Goal: Task Accomplishment & Management: Complete application form

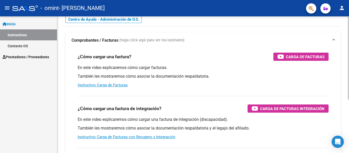
scroll to position [23, 0]
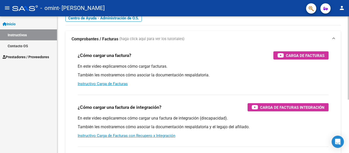
click at [349, 61] on div at bounding box center [348, 71] width 1 height 83
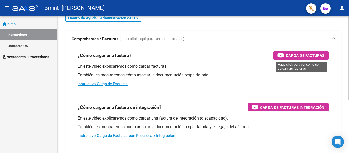
click at [301, 53] on span "Carga de Facturas" at bounding box center [305, 55] width 39 height 6
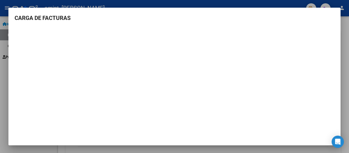
click at [342, 10] on div at bounding box center [174, 76] width 349 height 153
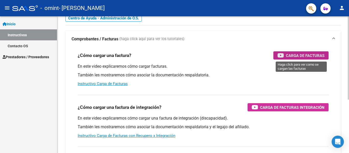
click at [279, 59] on div "Carga de Facturas" at bounding box center [301, 55] width 47 height 8
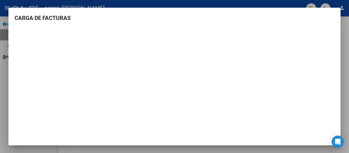
click at [344, 111] on div at bounding box center [174, 76] width 349 height 153
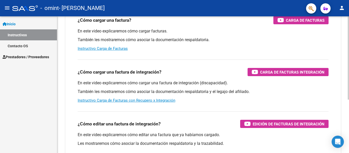
scroll to position [59, 0]
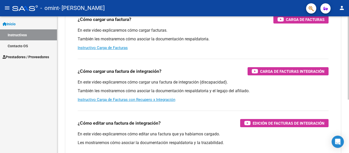
click at [347, 54] on div "Instructivos y Video Tutoriales SAAS Centro de Ayuda - Administración de O.S. C…" at bounding box center [203, 69] width 293 height 224
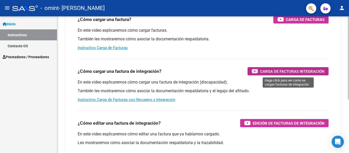
click at [278, 69] on span "Carga de Facturas Integración" at bounding box center [292, 71] width 64 height 6
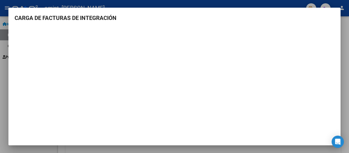
click at [341, 46] on div at bounding box center [174, 76] width 349 height 153
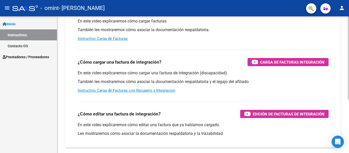
scroll to position [69, 0]
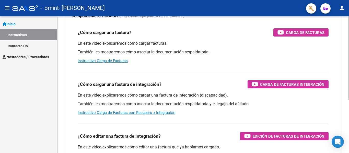
click at [348, 63] on div at bounding box center [348, 86] width 1 height 83
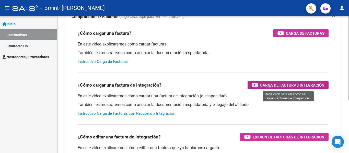
click at [270, 83] on span "Carga de Facturas Integración" at bounding box center [292, 85] width 64 height 6
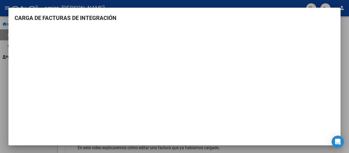
click at [342, 27] on div at bounding box center [174, 76] width 349 height 153
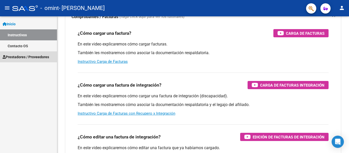
click at [5, 59] on span "Prestadores / Proveedores" at bounding box center [26, 57] width 47 height 6
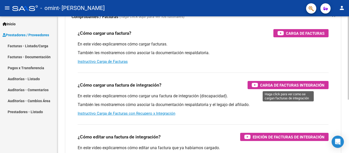
click at [295, 86] on span "Carga de Facturas Integración" at bounding box center [292, 85] width 64 height 6
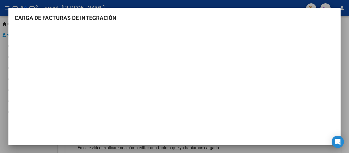
click at [345, 46] on div at bounding box center [174, 76] width 349 height 153
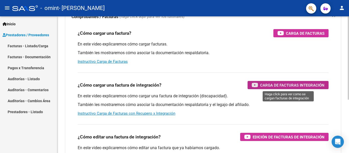
click at [304, 87] on span "Carga de Facturas Integración" at bounding box center [292, 85] width 64 height 6
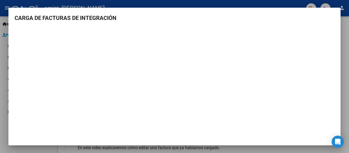
click at [293, 5] on div at bounding box center [174, 76] width 349 height 153
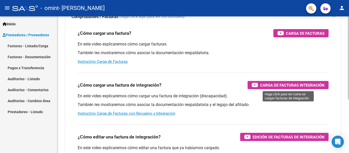
click at [271, 89] on div "Carga de Facturas Integración" at bounding box center [288, 85] width 73 height 8
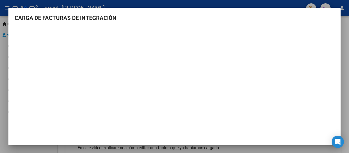
scroll to position [2, 0]
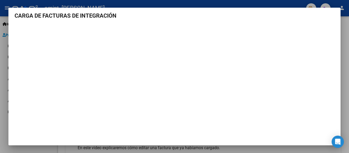
click at [345, 57] on div at bounding box center [174, 76] width 349 height 153
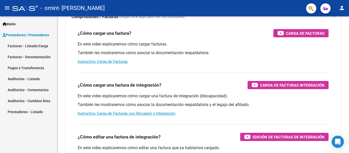
click at [31, 36] on span "Prestadores / Proveedores" at bounding box center [26, 35] width 47 height 6
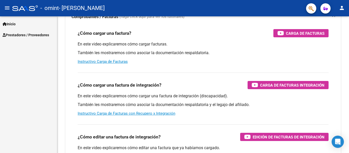
click at [31, 36] on span "Prestadores / Proveedores" at bounding box center [26, 35] width 47 height 6
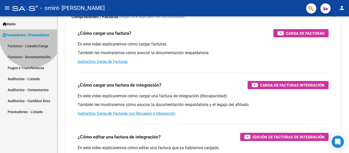
click at [31, 36] on span "Prestadores / Proveedores" at bounding box center [26, 35] width 47 height 6
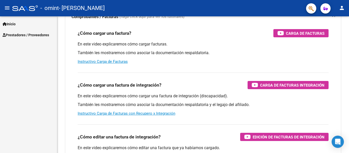
drag, startPoint x: 32, startPoint y: 44, endPoint x: 30, endPoint y: 39, distance: 5.3
click at [30, 39] on div "Inicio Instructivos Contacto OS Prestadores / Proveedores Facturas - Listado/Ca…" at bounding box center [28, 84] width 57 height 137
click at [30, 39] on link "Prestadores / Proveedores" at bounding box center [28, 34] width 57 height 11
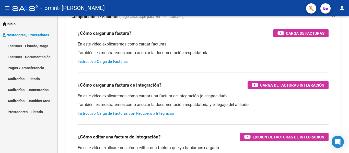
click at [31, 47] on link "Facturas - Listado/Carga" at bounding box center [28, 45] width 57 height 11
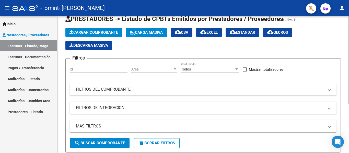
click at [349, 34] on div at bounding box center [348, 69] width 1 height 87
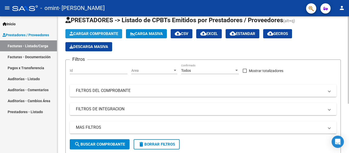
click at [113, 31] on button "Cargar Comprobante" at bounding box center [93, 33] width 57 height 9
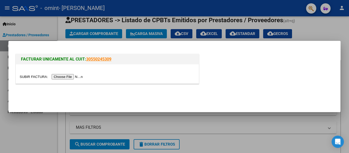
click at [68, 77] on input "file" at bounding box center [52, 76] width 65 height 5
click at [65, 77] on input "file" at bounding box center [52, 76] width 65 height 5
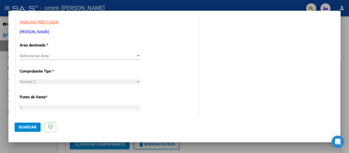
scroll to position [96, 0]
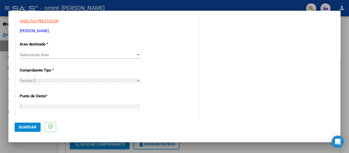
click at [114, 53] on span "Seleccionar Area" at bounding box center [78, 55] width 116 height 5
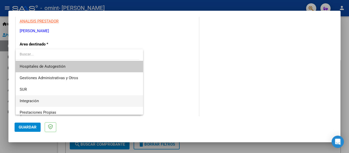
click at [90, 101] on span "Integración" at bounding box center [79, 101] width 119 height 12
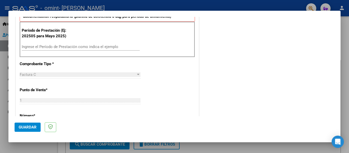
scroll to position [156, 0]
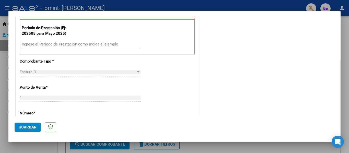
click at [84, 42] on input "Ingrese el Período de Prestación como indica el ejemplo" at bounding box center [81, 44] width 118 height 5
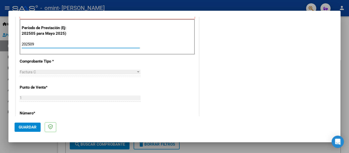
type input "202509"
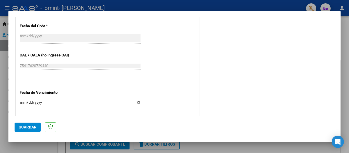
scroll to position [351, 0]
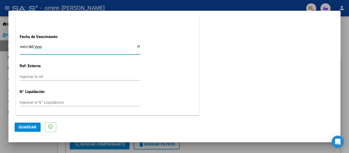
click at [138, 49] on input "Ingresar la fecha" at bounding box center [80, 49] width 121 height 8
type input "[DATE]"
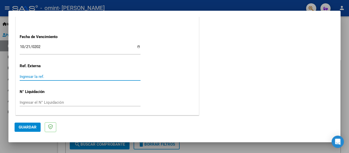
click at [33, 76] on input "Ingresar la ref." at bounding box center [80, 76] width 121 height 5
click at [30, 127] on span "Guardar" at bounding box center [28, 127] width 18 height 5
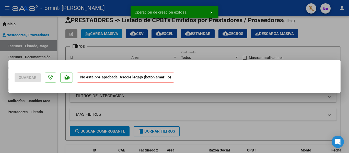
scroll to position [0, 0]
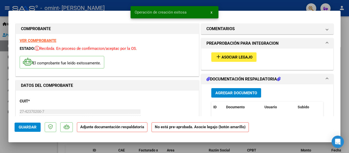
click at [242, 56] on span "Asociar Legajo" at bounding box center [237, 57] width 31 height 5
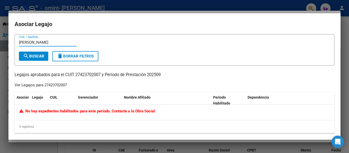
type input "[PERSON_NAME]"
click at [31, 54] on span "search Buscar" at bounding box center [33, 56] width 21 height 5
click at [348, 26] on div at bounding box center [174, 76] width 349 height 153
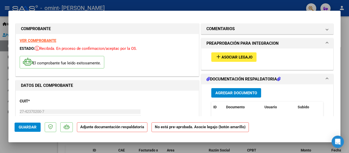
click at [239, 54] on button "add Asociar Legajo" at bounding box center [234, 56] width 45 height 9
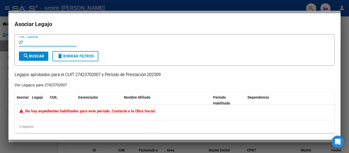
type input "2"
type input "[PERSON_NAME]"
click at [31, 84] on div "Ver Legajos para 27423702007" at bounding box center [41, 85] width 52 height 6
click at [48, 84] on div "Ver Legajos para 27423702007" at bounding box center [41, 85] width 52 height 6
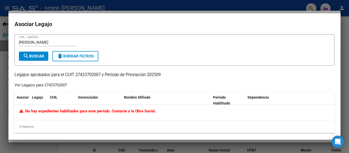
click at [34, 54] on span "search Buscar" at bounding box center [33, 56] width 21 height 5
click at [90, 56] on span "delete Borrar Filtros" at bounding box center [75, 56] width 37 height 5
click at [45, 56] on button "search Buscar" at bounding box center [33, 56] width 29 height 9
click at [174, 74] on p "Legajos aprobados para el CUIT 27423702007 y Período de Prestación 202509" at bounding box center [175, 75] width 320 height 6
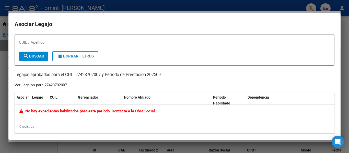
click at [347, 28] on div at bounding box center [174, 76] width 349 height 153
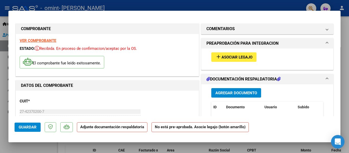
click at [339, 144] on icon "Open Intercom Messenger" at bounding box center [338, 142] width 6 height 7
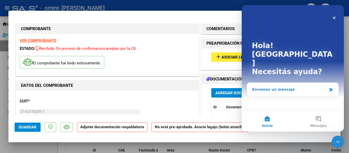
click at [295, 83] on div "Envíanos un mensaje" at bounding box center [293, 90] width 92 height 14
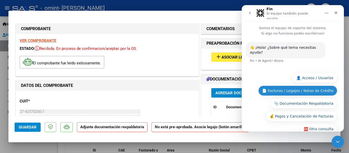
click at [306, 86] on button "📄 Facturas / Legajos / Notas de Crédito" at bounding box center [298, 91] width 79 height 10
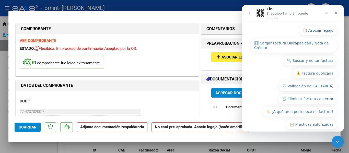
scroll to position [100, 0]
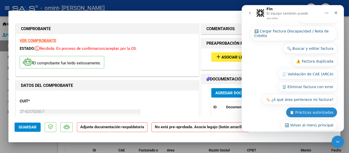
click at [298, 109] on button "📋 Prácticas autorizadas" at bounding box center [311, 112] width 51 height 10
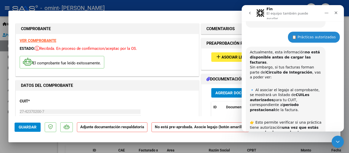
scroll to position [89, 0]
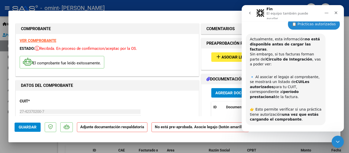
click at [292, 135] on button "📑 Asociar legajo" at bounding box center [286, 140] width 38 height 10
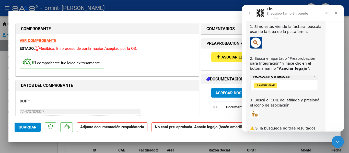
scroll to position [241, 0]
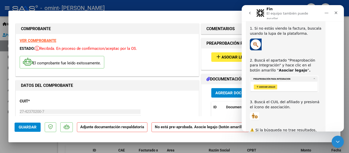
drag, startPoint x: 343, startPoint y: 75, endPoint x: 588, endPoint y: 96, distance: 245.7
click at [224, 53] on button "add Asociar Legajo" at bounding box center [234, 56] width 45 height 9
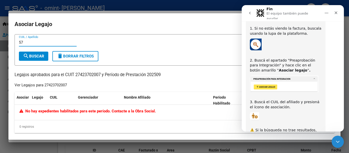
type input "5"
type input "1"
type input "5"
type input "Parada"
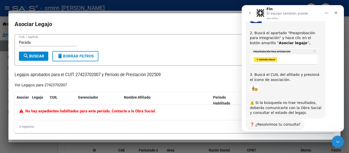
scroll to position [281, 0]
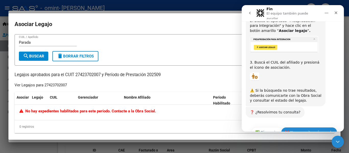
click at [324, 127] on button "❌ No, necesito más ayuda" at bounding box center [309, 132] width 56 height 10
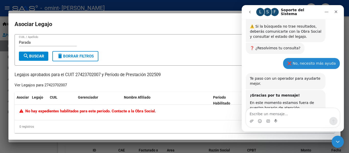
scroll to position [361, 0]
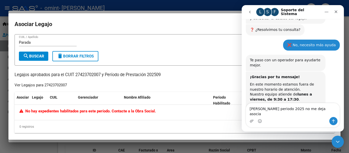
type textarea "[PERSON_NAME] periodo 2025 no me deja asociar"
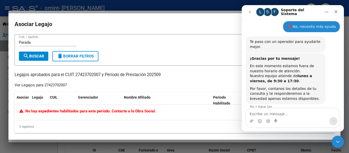
scroll to position [381, 0]
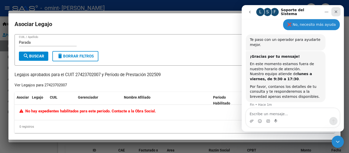
click at [333, 15] on div "Cerrar" at bounding box center [336, 11] width 9 height 9
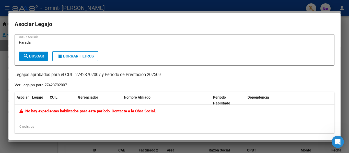
click at [346, 41] on div at bounding box center [174, 76] width 349 height 153
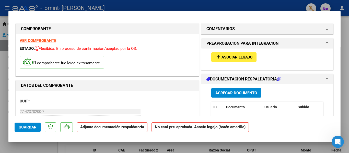
drag, startPoint x: 238, startPoint y: 66, endPoint x: 236, endPoint y: 62, distance: 4.0
click at [236, 62] on div "add Asociar Legajo" at bounding box center [268, 57] width 120 height 17
click at [233, 55] on span "add Asociar Legajo" at bounding box center [234, 57] width 37 height 5
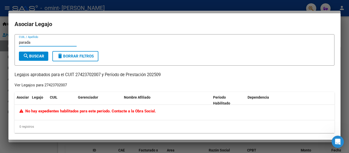
type input "parada"
click at [346, 39] on div at bounding box center [174, 76] width 349 height 153
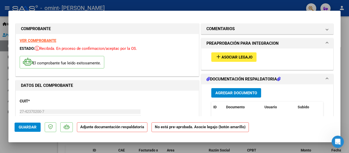
click at [234, 95] on span "Agregar Documento" at bounding box center [237, 93] width 42 height 5
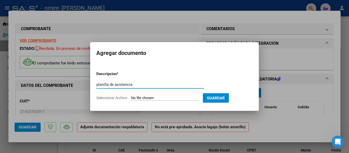
type input "planilla de asistencia"
click at [160, 97] on input "Seleccionar Archivo" at bounding box center [165, 98] width 68 height 5
click at [164, 96] on input "Seleccionar Archivo" at bounding box center [165, 98] width 68 height 5
type input "C:\fakepath\PA Bauti Parada_01 (1) (1).pdf"
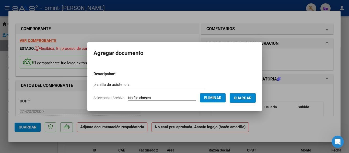
click at [252, 99] on span "Guardar" at bounding box center [243, 98] width 18 height 5
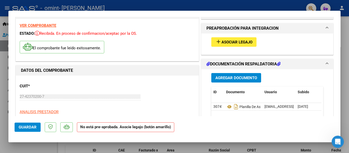
scroll to position [0, 0]
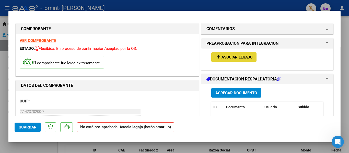
click at [243, 57] on span "Asociar Legajo" at bounding box center [237, 57] width 31 height 5
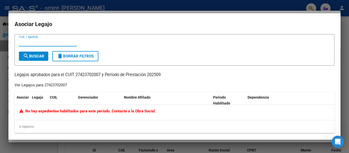
click at [346, 17] on div at bounding box center [174, 76] width 349 height 153
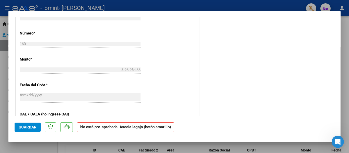
scroll to position [345, 0]
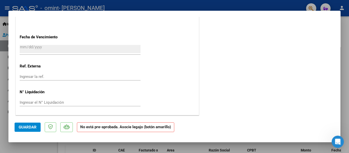
click at [102, 128] on strong "No está pre-aprobada. Asocie legajo (botón amarillo)" at bounding box center [125, 128] width 97 height 10
click at [180, 142] on mat-dialog-container "COMPROBANTE VER COMPROBANTE ESTADO: Recibida. En proceso de confirmacion/acepta…" at bounding box center [174, 77] width 333 height 132
click at [342, 54] on div at bounding box center [174, 76] width 349 height 153
type input "$ 0,00"
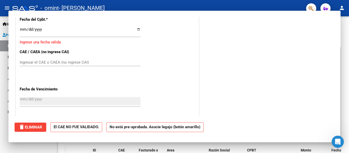
scroll to position [0, 0]
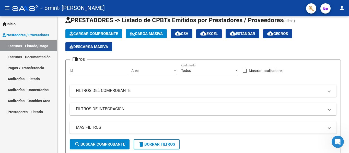
click at [93, 8] on span "- [PERSON_NAME]" at bounding box center [82, 8] width 46 height 11
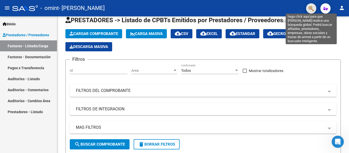
click at [312, 7] on icon "button" at bounding box center [311, 9] width 5 height 6
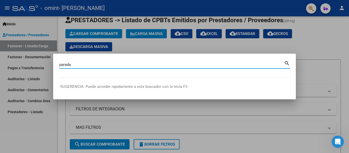
type input "parada"
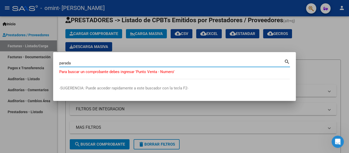
click at [306, 64] on div at bounding box center [174, 76] width 349 height 153
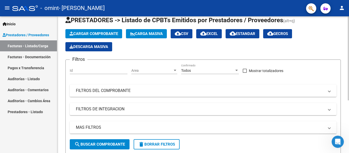
click at [349, 42] on div at bounding box center [348, 68] width 1 height 84
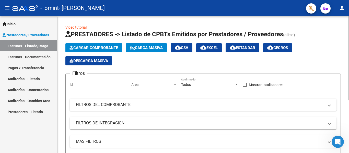
click at [349, 21] on div at bounding box center [348, 58] width 1 height 84
click at [27, 8] on div at bounding box center [25, 8] width 26 height 6
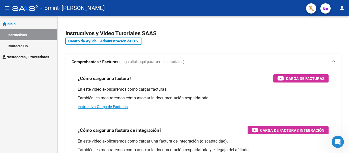
click at [27, 8] on div at bounding box center [25, 8] width 26 height 6
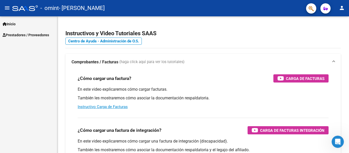
click at [27, 8] on div at bounding box center [25, 8] width 26 height 6
click at [13, 23] on span "Inicio" at bounding box center [9, 24] width 13 height 6
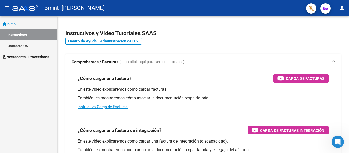
click at [105, 5] on span "- [PERSON_NAME]" at bounding box center [82, 8] width 46 height 11
click at [9, 7] on mat-icon "menu" at bounding box center [7, 8] width 6 height 6
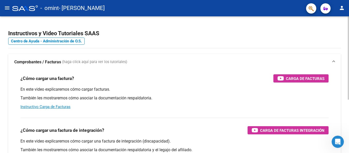
click at [111, 39] on h4 "Centro de Ayuda - Administración de O.S." at bounding box center [174, 41] width 333 height 6
click at [275, 125] on div "¿Cómo cargar una factura de integración? Carga de Facturas Integración En este …" at bounding box center [174, 140] width 321 height 52
click at [275, 127] on div "Carga de Facturas Integración" at bounding box center [288, 130] width 73 height 8
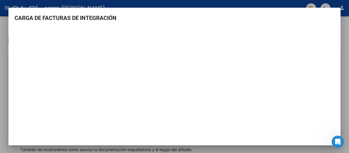
click at [342, 64] on div at bounding box center [174, 76] width 349 height 153
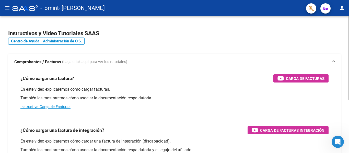
click at [349, 13] on div "menu - omint - [PERSON_NAME] person Inicio Instructivos Contacto OS Prestadores…" at bounding box center [174, 76] width 349 height 153
click at [5, 12] on button "menu" at bounding box center [7, 8] width 10 height 10
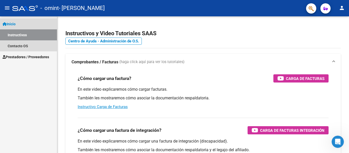
click at [15, 24] on span "Inicio" at bounding box center [9, 24] width 13 height 6
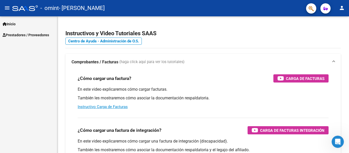
click at [15, 24] on span "Inicio" at bounding box center [9, 24] width 13 height 6
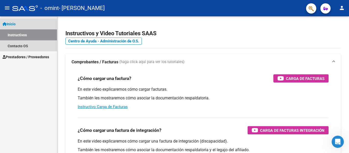
click at [15, 24] on span "Inicio" at bounding box center [9, 24] width 13 height 6
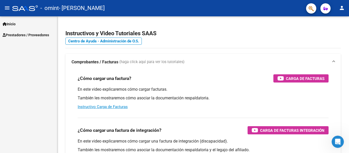
click at [14, 32] on link "Prestadores / Proveedores" at bounding box center [28, 34] width 57 height 11
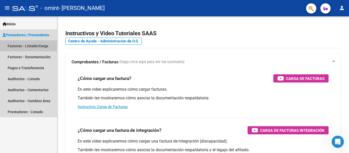
click at [23, 45] on link "Facturas - Listado/Carga" at bounding box center [28, 45] width 57 height 11
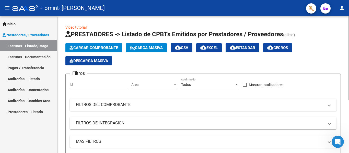
click at [104, 48] on span "Cargar Comprobante" at bounding box center [94, 48] width 49 height 5
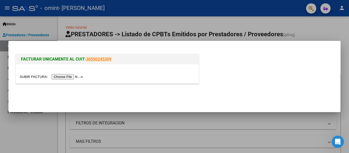
click at [134, 26] on div at bounding box center [174, 76] width 349 height 153
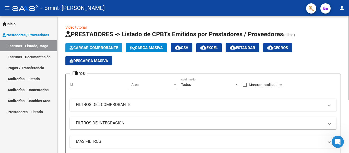
click at [87, 49] on span "Cargar Comprobante" at bounding box center [94, 48] width 49 height 5
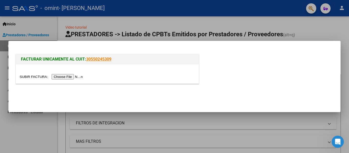
click at [82, 75] on input "file" at bounding box center [52, 76] width 65 height 5
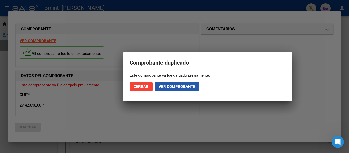
click at [173, 87] on span "Ver comprobante" at bounding box center [177, 86] width 37 height 5
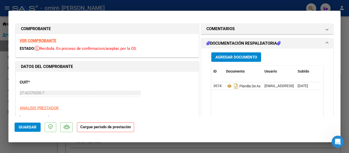
click at [123, 131] on strong "Cargue período de prestación" at bounding box center [105, 128] width 57 height 10
click at [91, 126] on strong "Cargue período de prestación" at bounding box center [105, 128] width 57 height 10
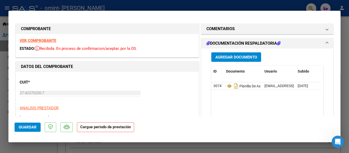
click at [230, 61] on button "Agregar Documento" at bounding box center [237, 56] width 50 height 9
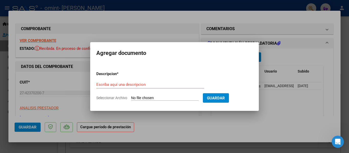
click at [293, 105] on div at bounding box center [174, 76] width 349 height 153
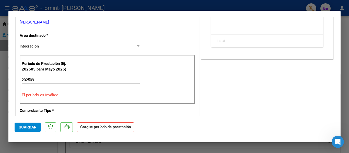
scroll to position [86, 0]
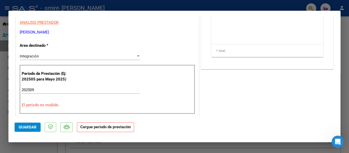
click at [187, 5] on div at bounding box center [174, 76] width 349 height 153
type input "$ 0,00"
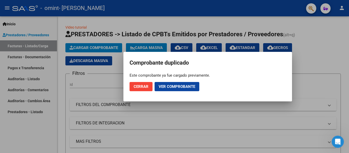
click at [167, 85] on span "Ver comprobante" at bounding box center [177, 86] width 37 height 5
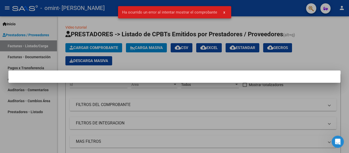
click at [224, 11] on span "x" at bounding box center [225, 12] width 2 height 5
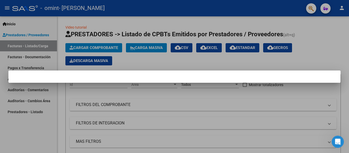
click at [31, 17] on div at bounding box center [174, 76] width 349 height 153
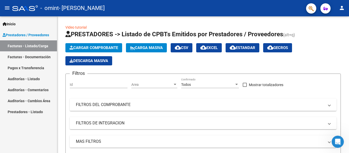
click at [32, 8] on div at bounding box center [25, 8] width 26 height 6
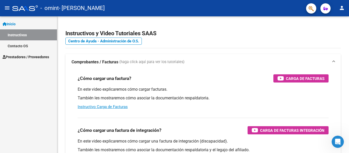
click at [32, 8] on div at bounding box center [25, 8] width 26 height 6
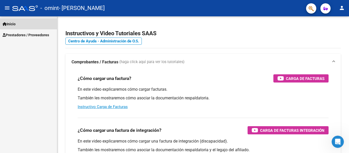
click at [15, 20] on link "Inicio" at bounding box center [28, 23] width 57 height 11
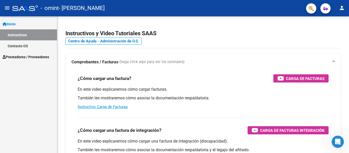
click at [35, 56] on span "Prestadores / Proveedores" at bounding box center [26, 57] width 47 height 6
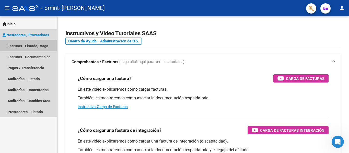
click at [36, 43] on link "Facturas - Listado/Carga" at bounding box center [28, 45] width 57 height 11
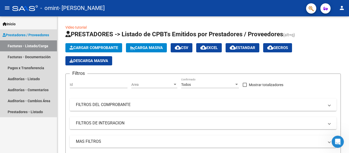
click at [32, 34] on span "Prestadores / Proveedores" at bounding box center [26, 35] width 47 height 6
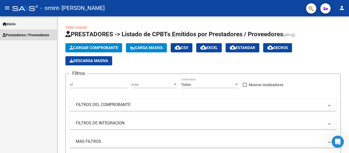
click at [32, 35] on span "Prestadores / Proveedores" at bounding box center [26, 35] width 47 height 6
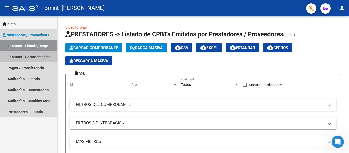
click at [31, 55] on link "Facturas - Documentación" at bounding box center [28, 56] width 57 height 11
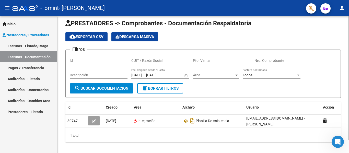
scroll to position [15, 0]
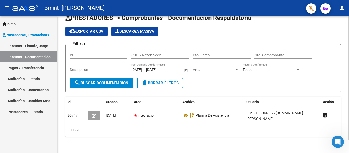
click at [349, 98] on div at bounding box center [348, 92] width 1 height 124
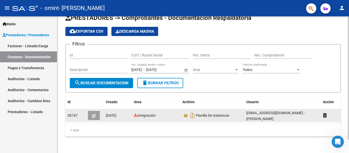
click at [94, 114] on icon "button" at bounding box center [94, 116] width 4 height 4
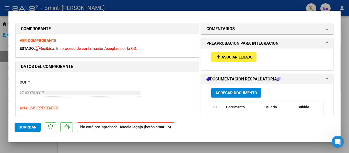
click at [244, 58] on span "Asociar Legajo" at bounding box center [237, 57] width 31 height 5
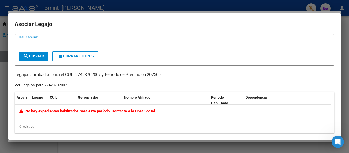
click at [269, 4] on div at bounding box center [174, 76] width 349 height 153
